Goal: Task Accomplishment & Management: Use online tool/utility

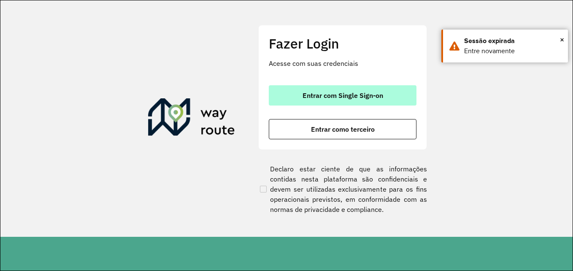
click at [303, 92] on span "Entrar com Single Sign-on" at bounding box center [343, 95] width 81 height 7
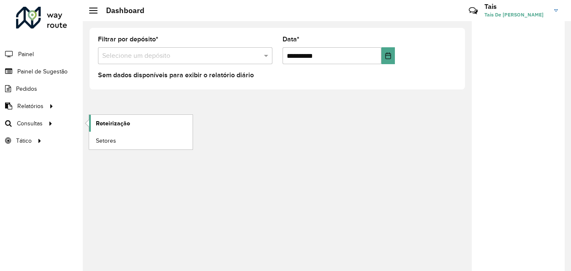
click at [114, 127] on span "Roteirização" at bounding box center [113, 123] width 34 height 9
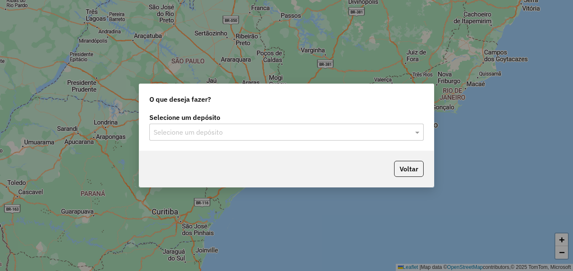
click at [341, 132] on input "text" at bounding box center [278, 132] width 249 height 10
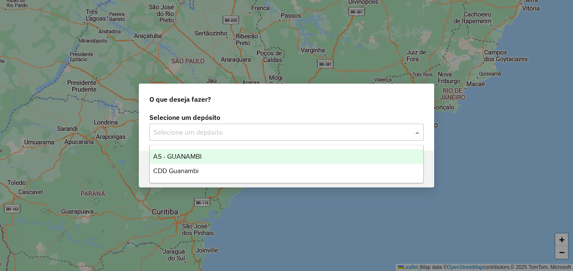
click at [203, 157] on div "AS - GUANAMBI" at bounding box center [286, 156] width 273 height 14
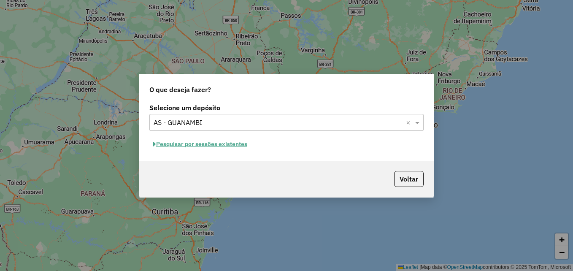
click at [244, 147] on button "Pesquisar por sessões existentes" at bounding box center [200, 144] width 102 height 13
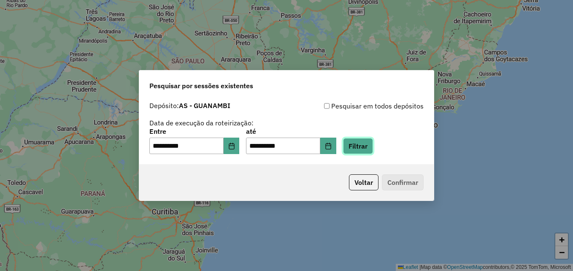
click at [373, 152] on button "Filtrar" at bounding box center [358, 146] width 30 height 16
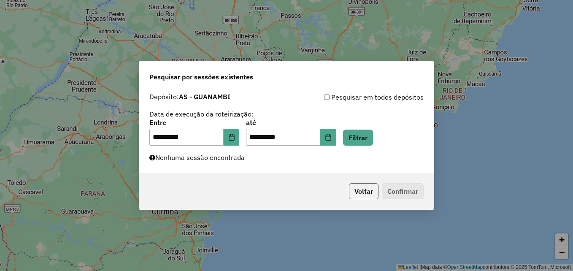
click at [364, 190] on button "Voltar" at bounding box center [364, 191] width 30 height 16
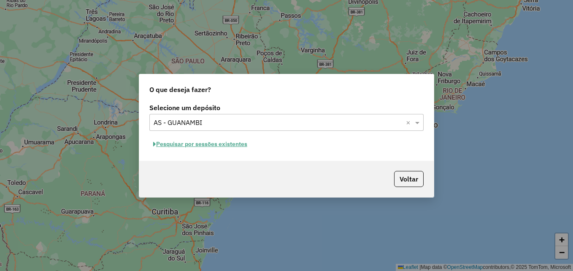
click at [244, 142] on button "Pesquisar por sessões existentes" at bounding box center [200, 144] width 102 height 13
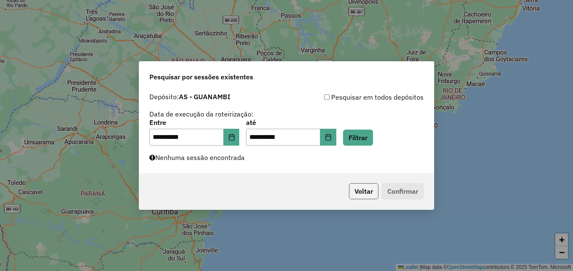
click at [359, 190] on button "Voltar" at bounding box center [364, 191] width 30 height 16
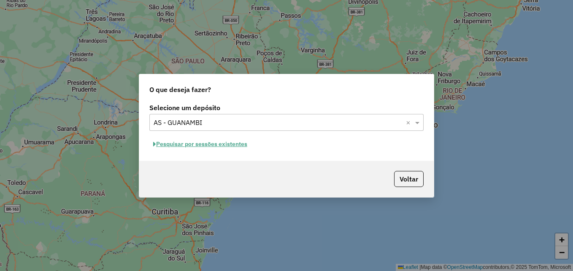
drag, startPoint x: 327, startPoint y: 132, endPoint x: 295, endPoint y: 133, distance: 32.5
click at [328, 132] on div "Selecione um depósito Selecione um depósito × AS - GUANAMBI × Pesquisar por ses…" at bounding box center [286, 131] width 295 height 60
click at [263, 130] on div "Selecione um depósito × AS - GUANAMBI ×" at bounding box center [286, 122] width 274 height 17
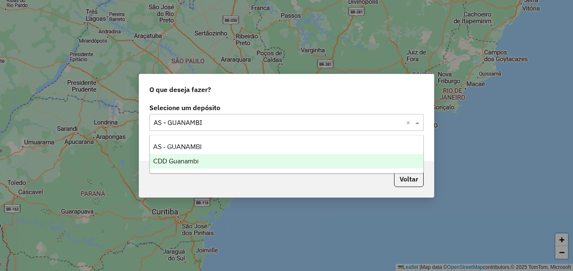
click at [224, 158] on div "CDD Guanambi" at bounding box center [286, 161] width 273 height 14
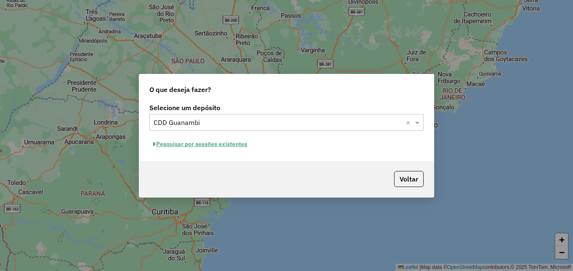
click at [223, 147] on button "Pesquisar por sessões existentes" at bounding box center [200, 144] width 102 height 13
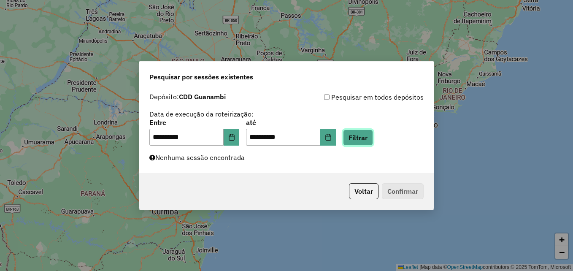
click at [366, 136] on button "Filtrar" at bounding box center [358, 138] width 30 height 16
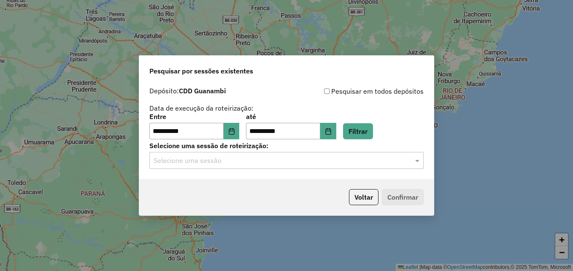
click at [284, 151] on label "Selecione uma sessão de roteirização:" at bounding box center [286, 146] width 274 height 10
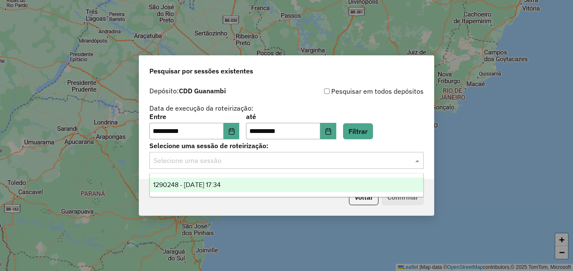
click at [280, 158] on input "text" at bounding box center [278, 161] width 249 height 10
click at [221, 187] on span "1290248 - 08/10/2025 17:34" at bounding box center [187, 184] width 68 height 7
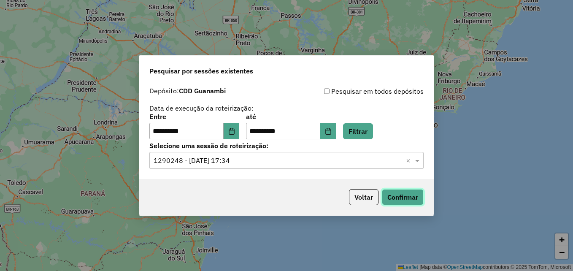
click at [399, 200] on button "Confirmar" at bounding box center [403, 197] width 42 height 16
click at [235, 133] on icon "Choose Date" at bounding box center [231, 131] width 7 height 7
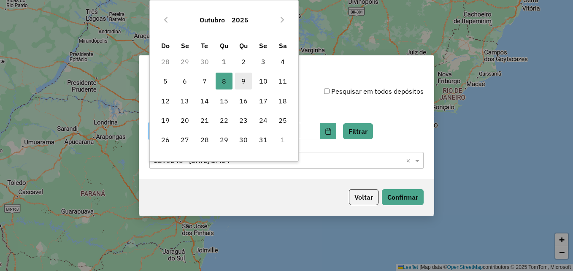
click at [247, 85] on span "9" at bounding box center [243, 81] width 17 height 17
type input "**********"
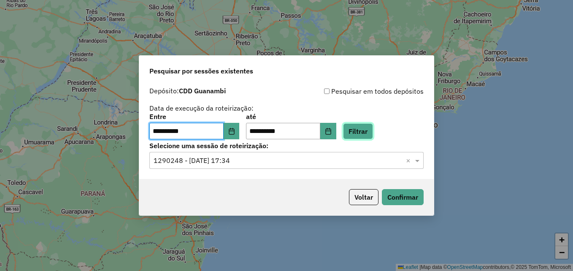
click at [371, 128] on button "Filtrar" at bounding box center [358, 131] width 30 height 16
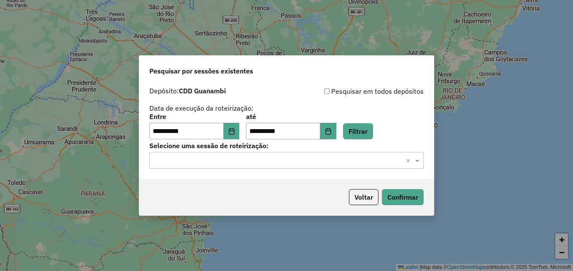
click at [270, 156] on input "text" at bounding box center [278, 161] width 249 height 10
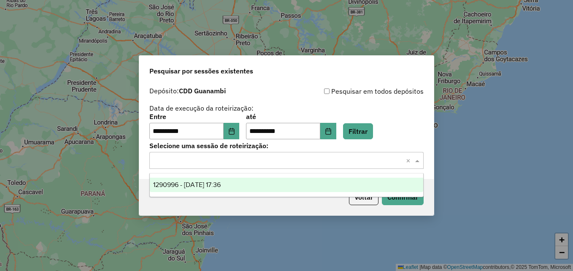
click at [256, 184] on div "1290996 - 09/10/2025 17:36" at bounding box center [286, 185] width 273 height 14
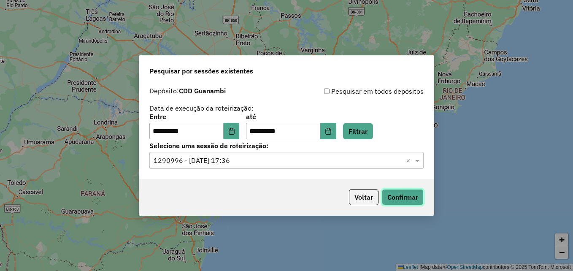
click at [403, 204] on button "Confirmar" at bounding box center [403, 197] width 42 height 16
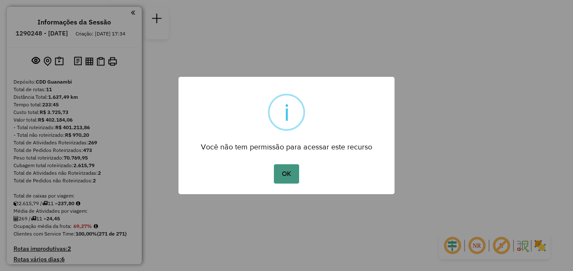
click at [290, 171] on button "OK" at bounding box center [286, 173] width 25 height 19
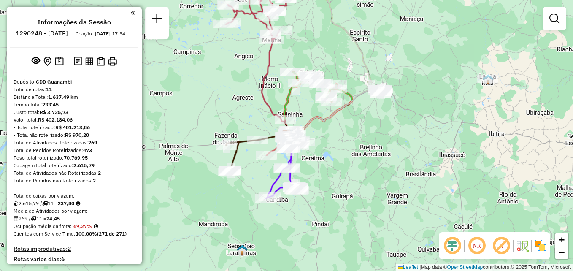
click at [131, 13] on em at bounding box center [133, 13] width 4 height 8
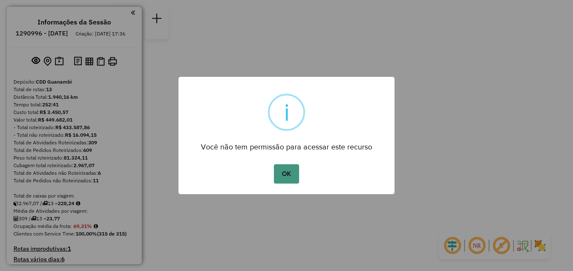
click at [284, 166] on button "OK" at bounding box center [286, 173] width 25 height 19
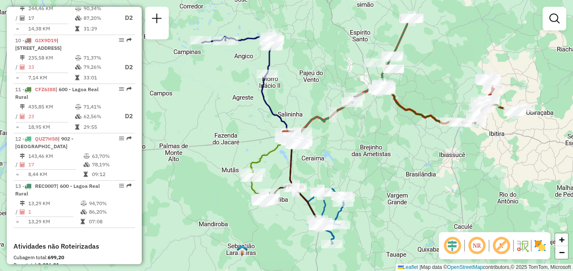
scroll to position [839, 0]
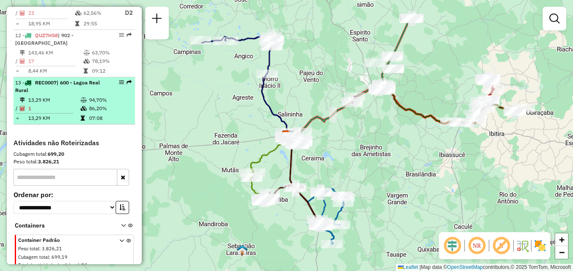
click at [68, 96] on td "13,29 KM" at bounding box center [54, 100] width 52 height 8
select select "**********"
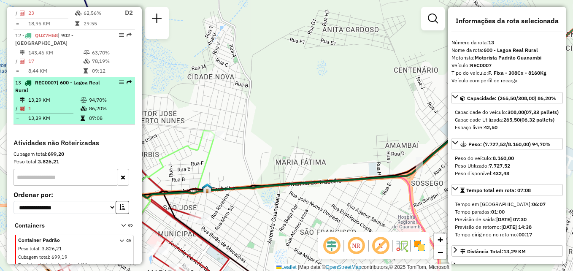
drag, startPoint x: 118, startPoint y: 71, endPoint x: 86, endPoint y: 84, distance: 34.5
click at [86, 84] on div "13 - REC0007 | 600 - Lagoa Real Rural" at bounding box center [59, 86] width 89 height 15
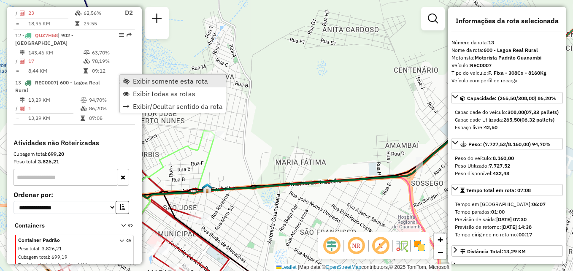
click at [134, 79] on span "Exibir somente esta rota" at bounding box center [170, 81] width 75 height 7
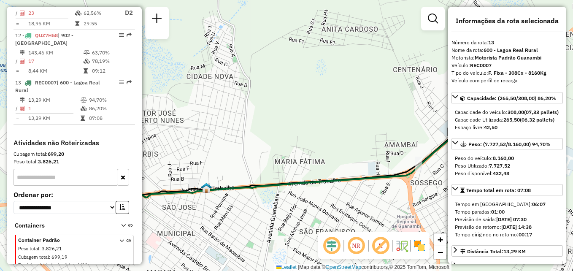
drag, startPoint x: 120, startPoint y: 77, endPoint x: 186, endPoint y: 54, distance: 69.7
click at [186, 54] on div "Janela de atendimento Grade de atendimento Capacidade Transportadoras Veículos …" at bounding box center [286, 135] width 573 height 271
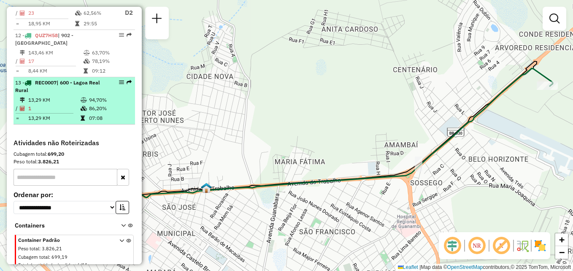
click at [121, 80] on em at bounding box center [121, 82] width 5 height 5
select select "**********"
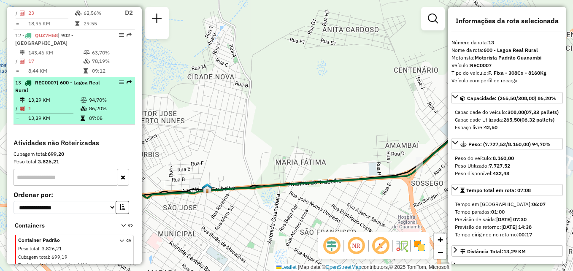
click at [121, 80] on em at bounding box center [121, 82] width 5 height 5
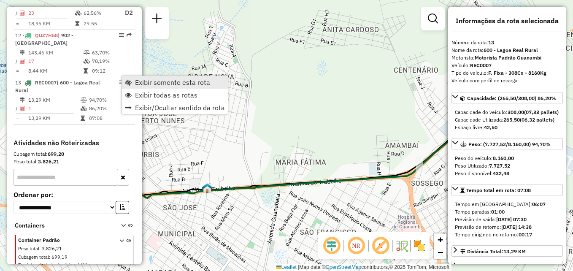
click at [130, 79] on link "Exibir somente esta rota" at bounding box center [175, 82] width 106 height 13
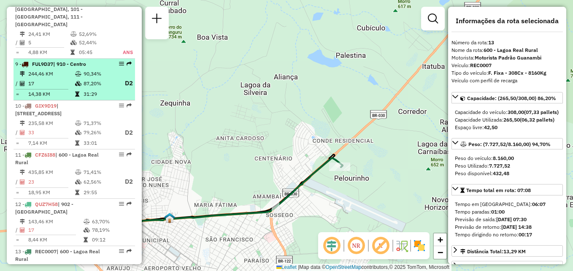
scroll to position [628, 0]
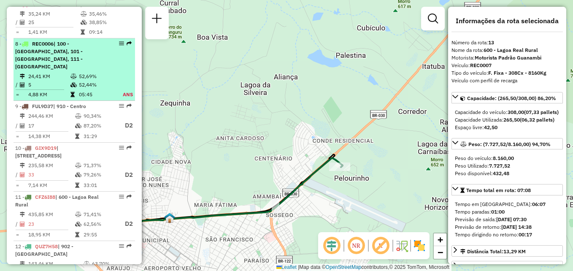
click at [68, 56] on div "8 - REC0006 | 100 - Novo Horizonte, 101 - Por do Sol, 111 - Caiçara" at bounding box center [59, 55] width 89 height 30
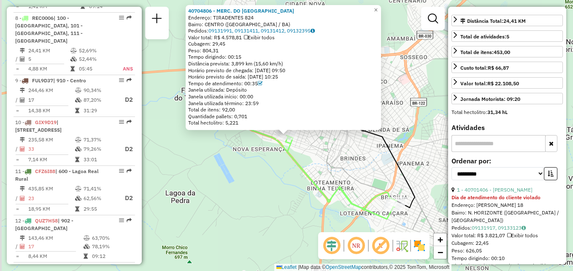
scroll to position [660, 0]
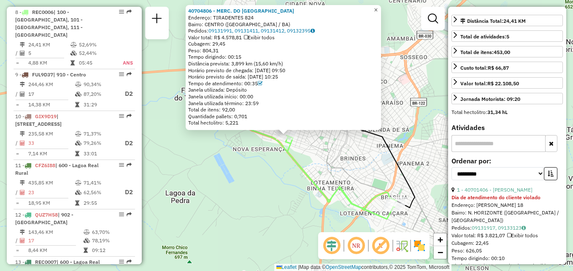
click at [378, 6] on span "×" at bounding box center [376, 9] width 4 height 7
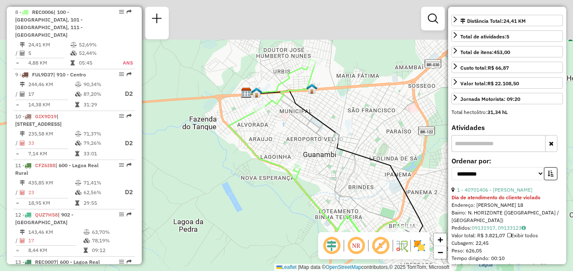
drag, startPoint x: 290, startPoint y: 67, endPoint x: 297, endPoint y: 127, distance: 60.3
click at [297, 127] on div "Janela de atendimento Grade de atendimento Capacidade Transportadoras Veículos …" at bounding box center [286, 135] width 573 height 271
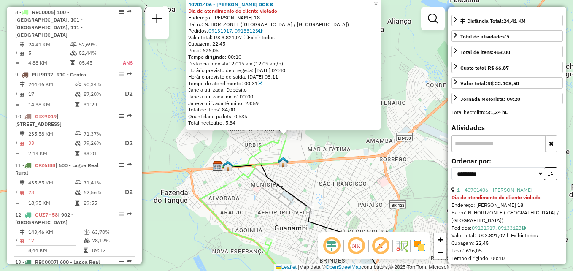
click at [387, 72] on div "40701406 - SILVANO XAVIER DOS S Dia de atendimento do cliente violado Endereço:…" at bounding box center [286, 135] width 573 height 271
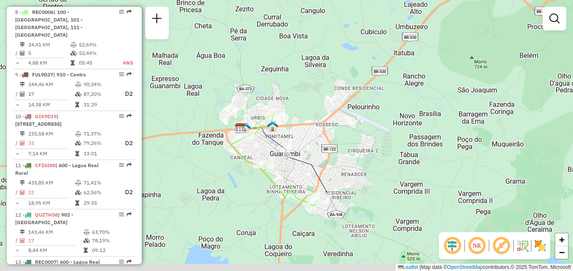
drag, startPoint x: 335, startPoint y: 157, endPoint x: 332, endPoint y: 139, distance: 18.7
click at [332, 139] on div "Janela de atendimento Grade de atendimento Capacidade Transportadoras Veículos …" at bounding box center [286, 135] width 573 height 271
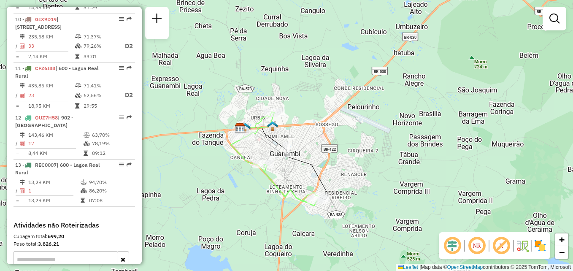
scroll to position [839, 0]
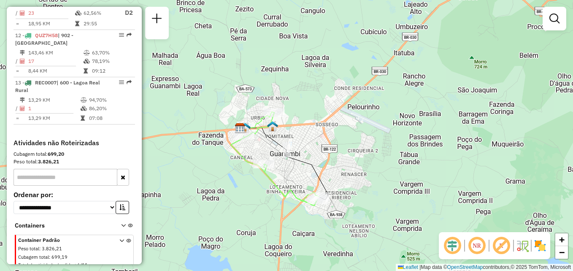
click at [541, 154] on div "Janela de atendimento Grade de atendimento Capacidade Transportadoras Veículos …" at bounding box center [286, 135] width 573 height 271
click at [479, 249] on em at bounding box center [477, 246] width 20 height 20
click at [480, 248] on em at bounding box center [477, 246] width 20 height 20
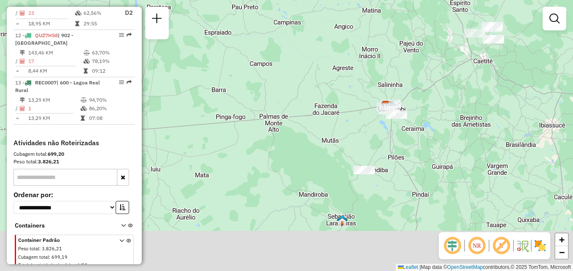
drag, startPoint x: 468, startPoint y: 214, endPoint x: 460, endPoint y: 152, distance: 61.6
click at [460, 152] on div "Janela de atendimento Grade de atendimento Capacidade Transportadoras Veículos …" at bounding box center [286, 135] width 573 height 271
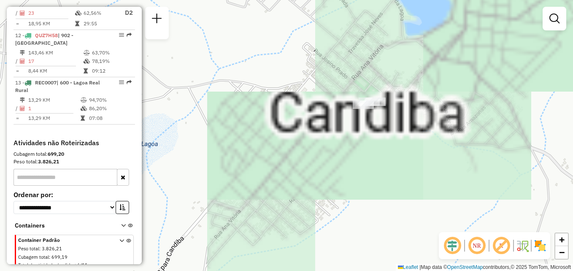
drag, startPoint x: 393, startPoint y: 114, endPoint x: 378, endPoint y: 143, distance: 33.4
click at [378, 143] on div "Janela de atendimento Grade de atendimento Capacidade Transportadoras Veículos …" at bounding box center [286, 135] width 573 height 271
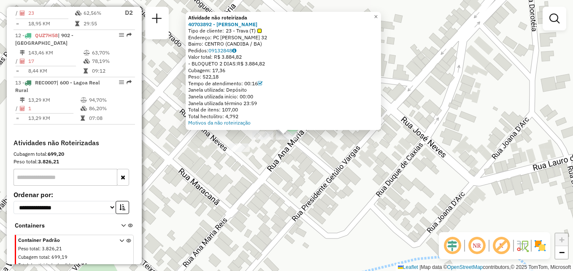
click at [331, 192] on div "Atividade não roteirizada 40703892 - PAULO IGOR BADARO VI Tipo de cliente: 23 -…" at bounding box center [286, 135] width 573 height 271
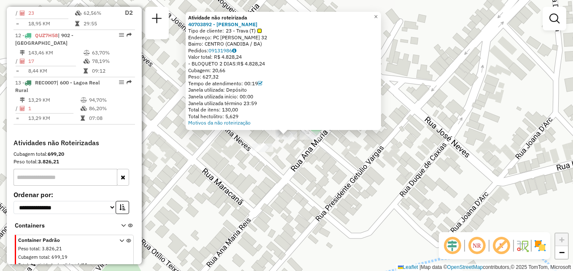
click at [290, 195] on div "Atividade não roteirizada 40703892 - PAULO IGOR BADARO VI Tipo de cliente: 23 -…" at bounding box center [286, 135] width 573 height 271
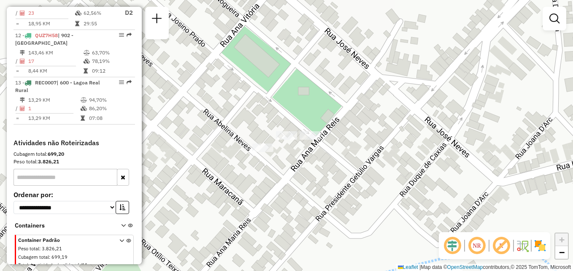
click at [262, 155] on div "Janela de atendimento Grade de atendimento Capacidade Transportadoras Veículos …" at bounding box center [286, 135] width 573 height 271
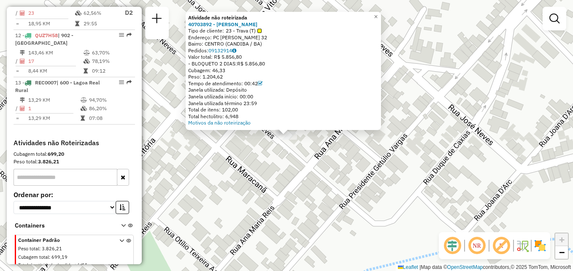
click at [332, 179] on div "Atividade não roteirizada 40703892 - PAULO IGOR BADARO VI Tipo de cliente: 23 -…" at bounding box center [286, 135] width 573 height 271
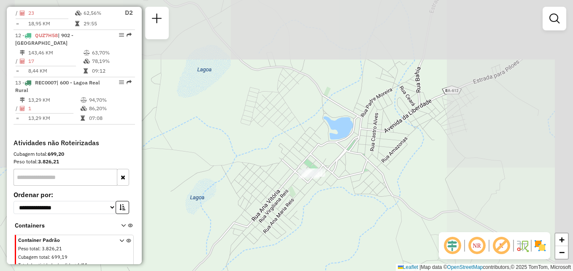
drag, startPoint x: 475, startPoint y: 130, endPoint x: 320, endPoint y: 194, distance: 167.7
click at [320, 194] on div "Janela de atendimento Grade de atendimento Capacidade Transportadoras Veículos …" at bounding box center [286, 135] width 573 height 271
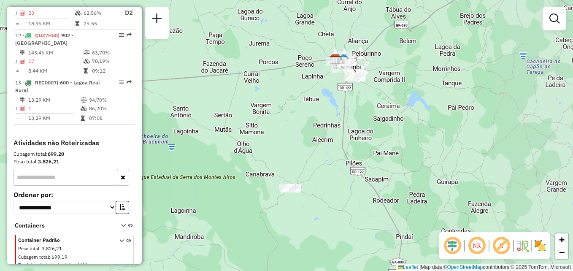
drag, startPoint x: 487, startPoint y: 132, endPoint x: 355, endPoint y: 174, distance: 139.2
click at [355, 174] on div "Janela de atendimento Grade de atendimento Capacidade Transportadoras Veículos …" at bounding box center [286, 135] width 573 height 271
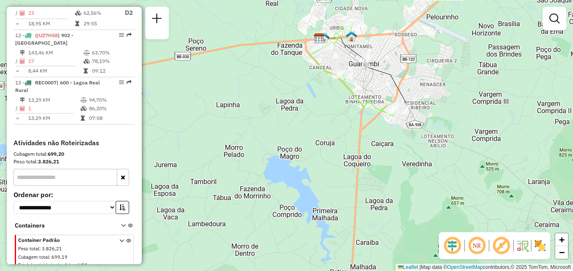
drag, startPoint x: 342, startPoint y: 60, endPoint x: 344, endPoint y: 84, distance: 24.1
click at [344, 84] on icon at bounding box center [354, 69] width 88 height 93
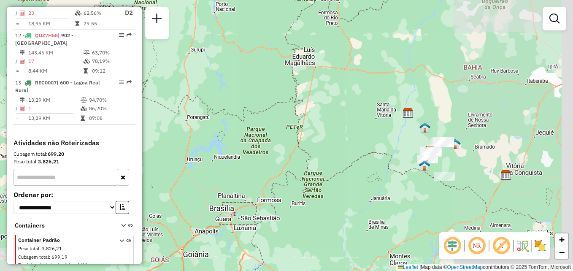
drag, startPoint x: 531, startPoint y: 159, endPoint x: 463, endPoint y: 185, distance: 73.2
click at [490, 147] on div "Janela de atendimento Grade de atendimento Capacidade Transportadoras Veículos …" at bounding box center [286, 135] width 573 height 271
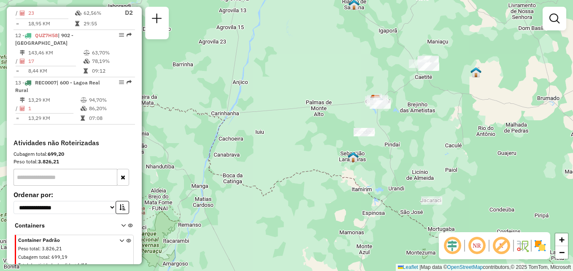
drag, startPoint x: 425, startPoint y: 55, endPoint x: 425, endPoint y: 81, distance: 25.3
click at [425, 81] on div "Janela de atendimento Grade de atendimento Capacidade Transportadoras Veículos …" at bounding box center [286, 135] width 573 height 271
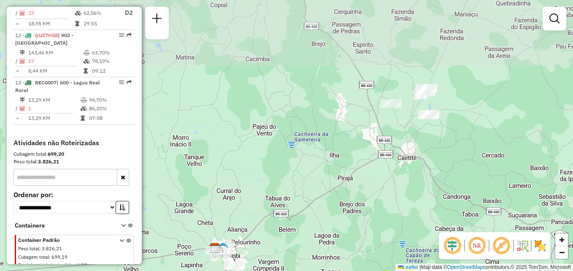
drag, startPoint x: 433, startPoint y: 73, endPoint x: 427, endPoint y: 141, distance: 68.2
click at [420, 165] on div "Janela de atendimento Grade de atendimento Capacidade Transportadoras Veículos …" at bounding box center [286, 135] width 573 height 271
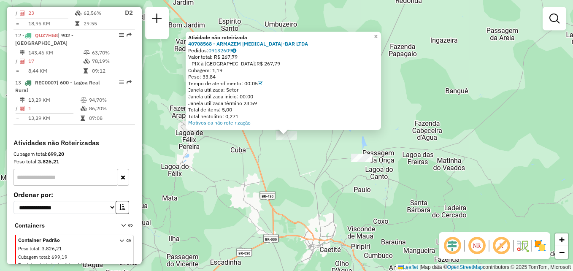
click at [378, 33] on span "×" at bounding box center [376, 36] width 4 height 7
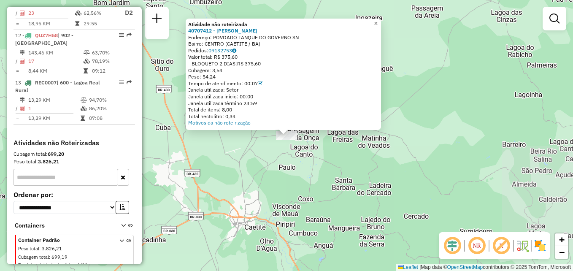
click at [381, 25] on link "×" at bounding box center [376, 24] width 10 height 10
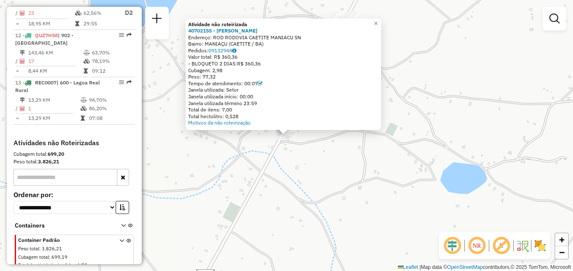
click at [341, 149] on div "Atividade não roteirizada 40702155 - NEOMAR CHAGAS SILVA Endereço: ROD RODOVIA …" at bounding box center [286, 135] width 573 height 271
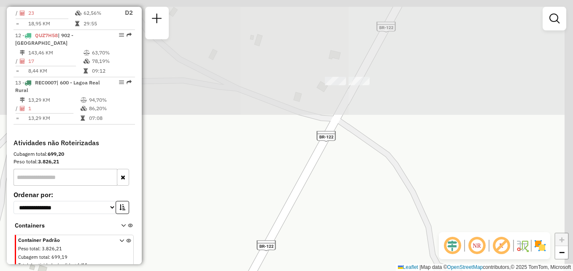
drag, startPoint x: 361, startPoint y: 28, endPoint x: 335, endPoint y: 145, distance: 120.1
click at [335, 145] on div "Janela de atendimento Grade de atendimento Capacidade Transportadoras Veículos …" at bounding box center [286, 135] width 573 height 271
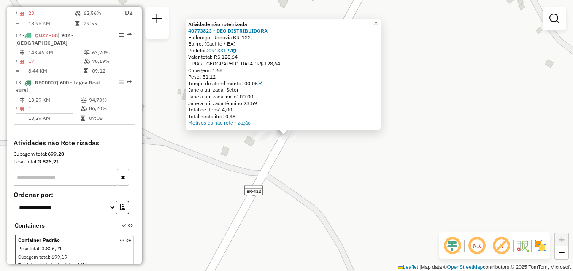
click at [312, 176] on div "Atividade não roteirizada 40773823 - DEO DISTRIBUIDORA Endereço: Rodovia BR-122…" at bounding box center [286, 135] width 573 height 271
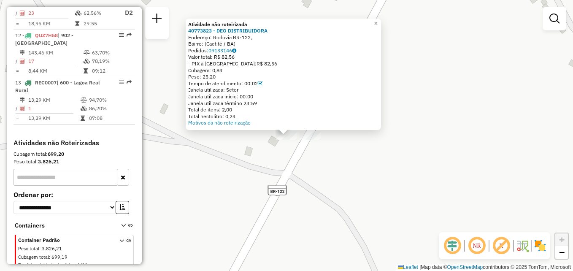
click at [342, 174] on div "Atividade não roteirizada 40773823 - DEO DISTRIBUIDORA Endereço: Rodovia BR-122…" at bounding box center [286, 135] width 573 height 271
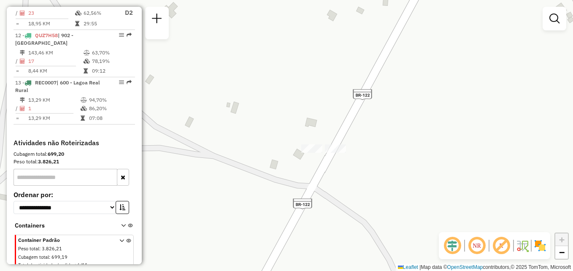
click at [337, 155] on div "Janela de atendimento Grade de atendimento Capacidade Transportadoras Veículos …" at bounding box center [286, 135] width 573 height 271
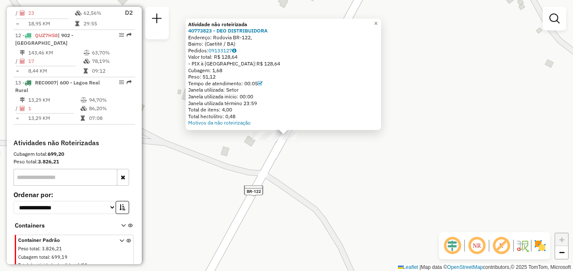
click at [327, 153] on div "Atividade não roteirizada 40773823 - DEO DISTRIBUIDORA Endereço: Rodovia BR-122…" at bounding box center [286, 135] width 573 height 271
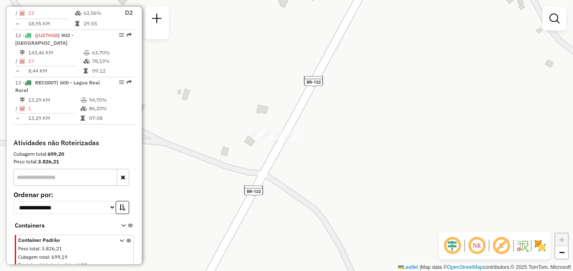
click at [253, 140] on div at bounding box center [262, 135] width 21 height 8
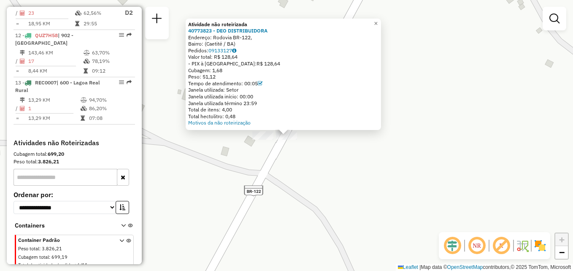
click at [344, 171] on div "Atividade não roteirizada 40773823 - DEO DISTRIBUIDORA Endereço: Rodovia BR-122…" at bounding box center [286, 135] width 573 height 271
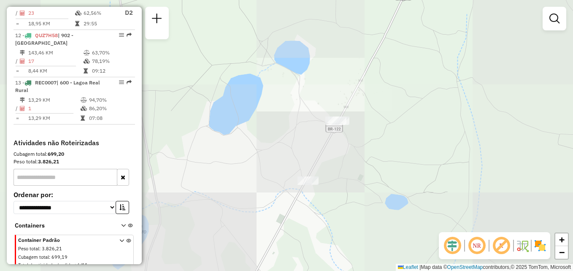
drag, startPoint x: 385, startPoint y: 192, endPoint x: 396, endPoint y: 106, distance: 86.7
click at [396, 98] on div "Janela de atendimento Grade de atendimento Capacidade Transportadoras Veículos …" at bounding box center [286, 135] width 573 height 271
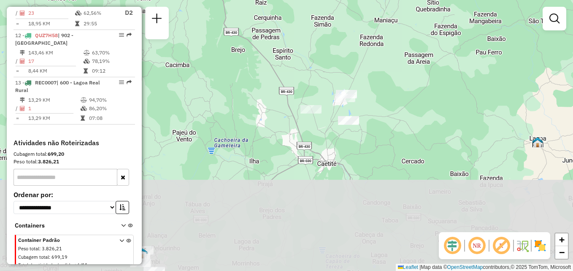
drag, startPoint x: 425, startPoint y: 191, endPoint x: 398, endPoint y: 144, distance: 53.5
click at [404, 89] on div "Janela de atendimento Grade de atendimento Capacidade Transportadoras Veículos …" at bounding box center [286, 135] width 573 height 271
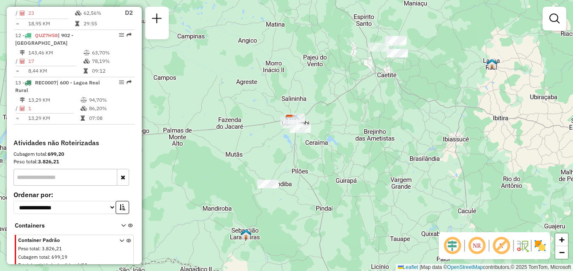
drag, startPoint x: 360, startPoint y: 200, endPoint x: 388, endPoint y: 127, distance: 77.7
click at [388, 127] on div "Janela de atendimento Grade de atendimento Capacidade Transportadoras Veículos …" at bounding box center [286, 135] width 573 height 271
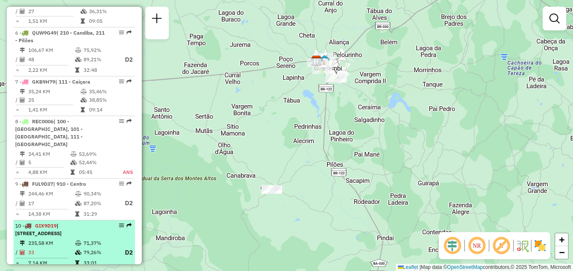
scroll to position [544, 0]
